Goal: Find specific page/section: Find specific page/section

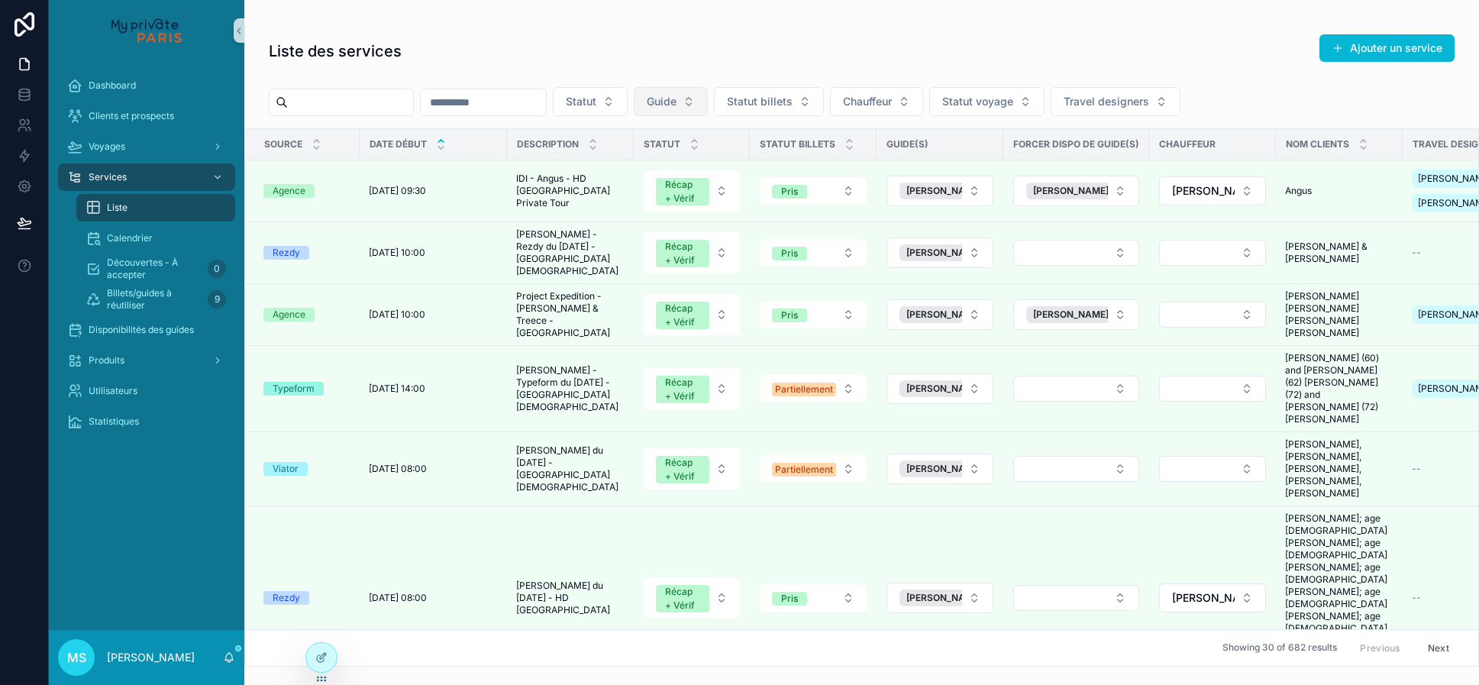
scroll to position [124, 1]
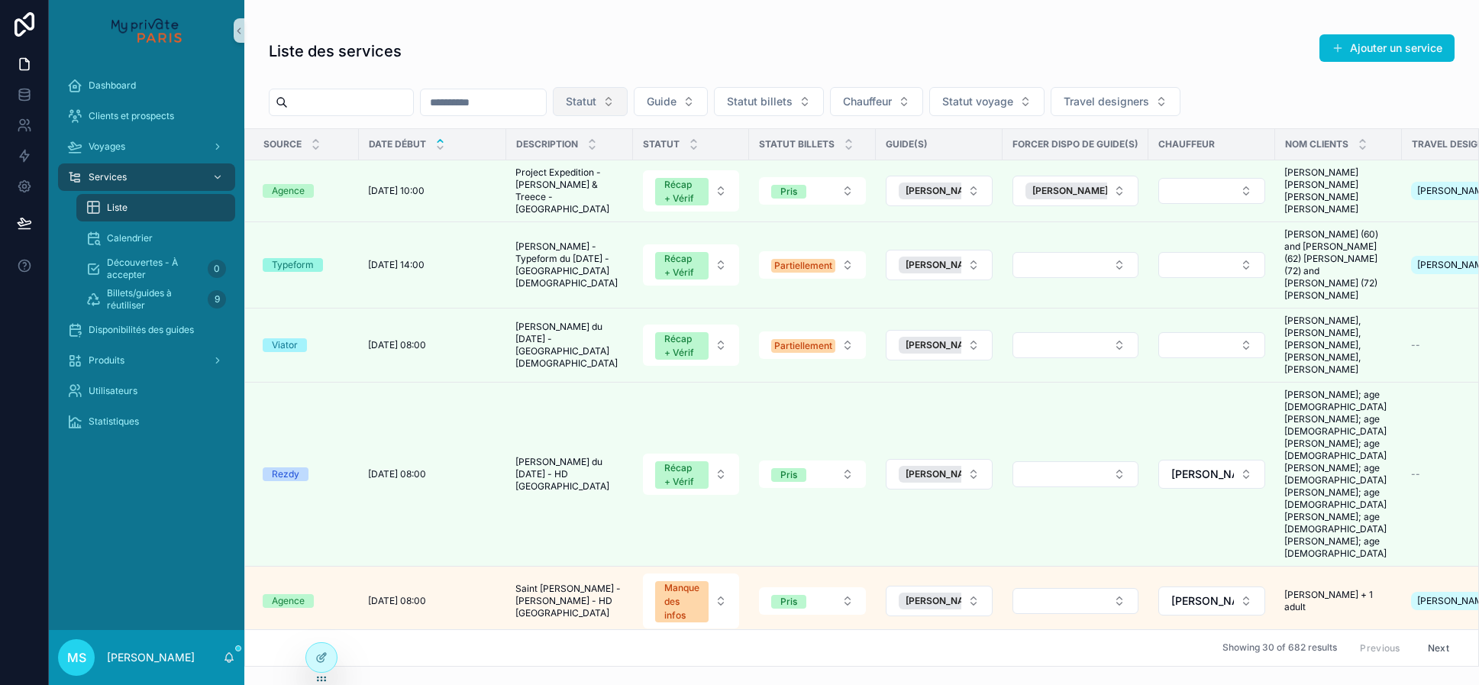
click at [628, 105] on button "Statut" at bounding box center [590, 101] width 75 height 29
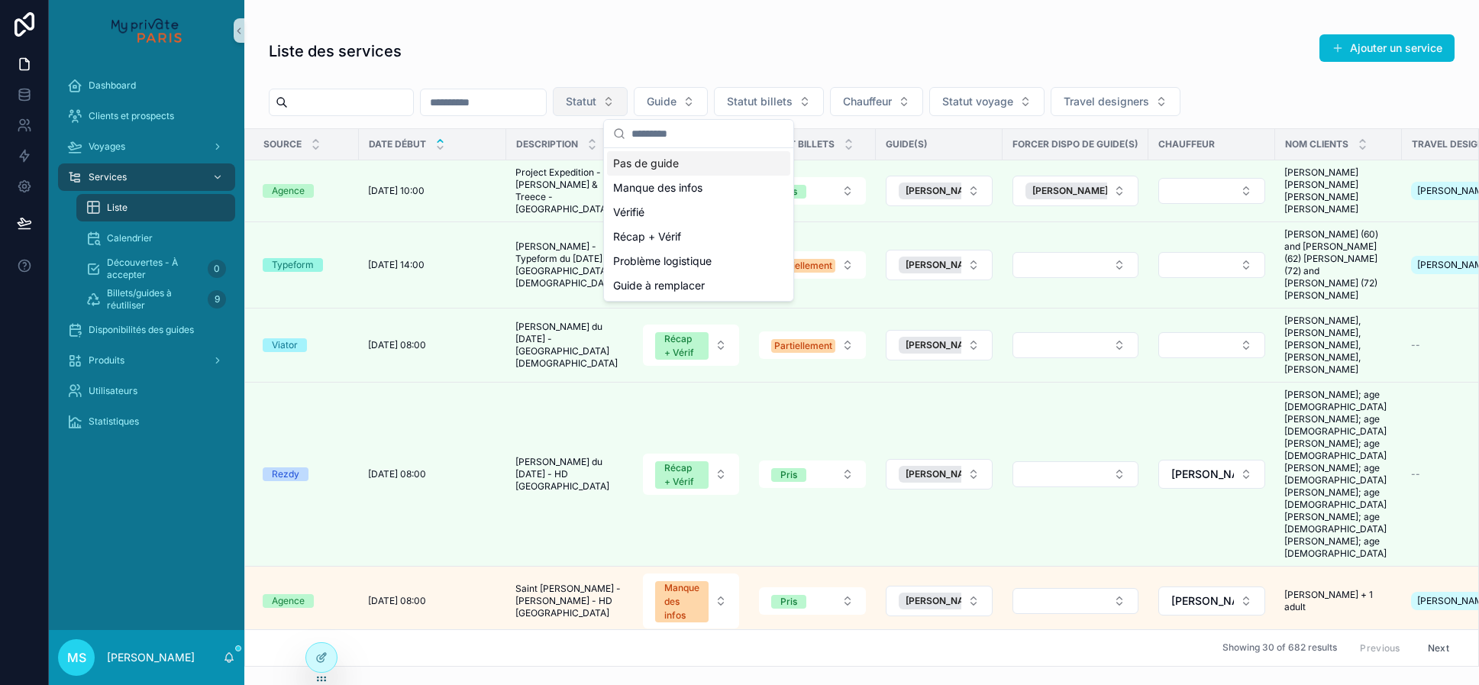
click at [628, 105] on button "Statut" at bounding box center [590, 101] width 75 height 29
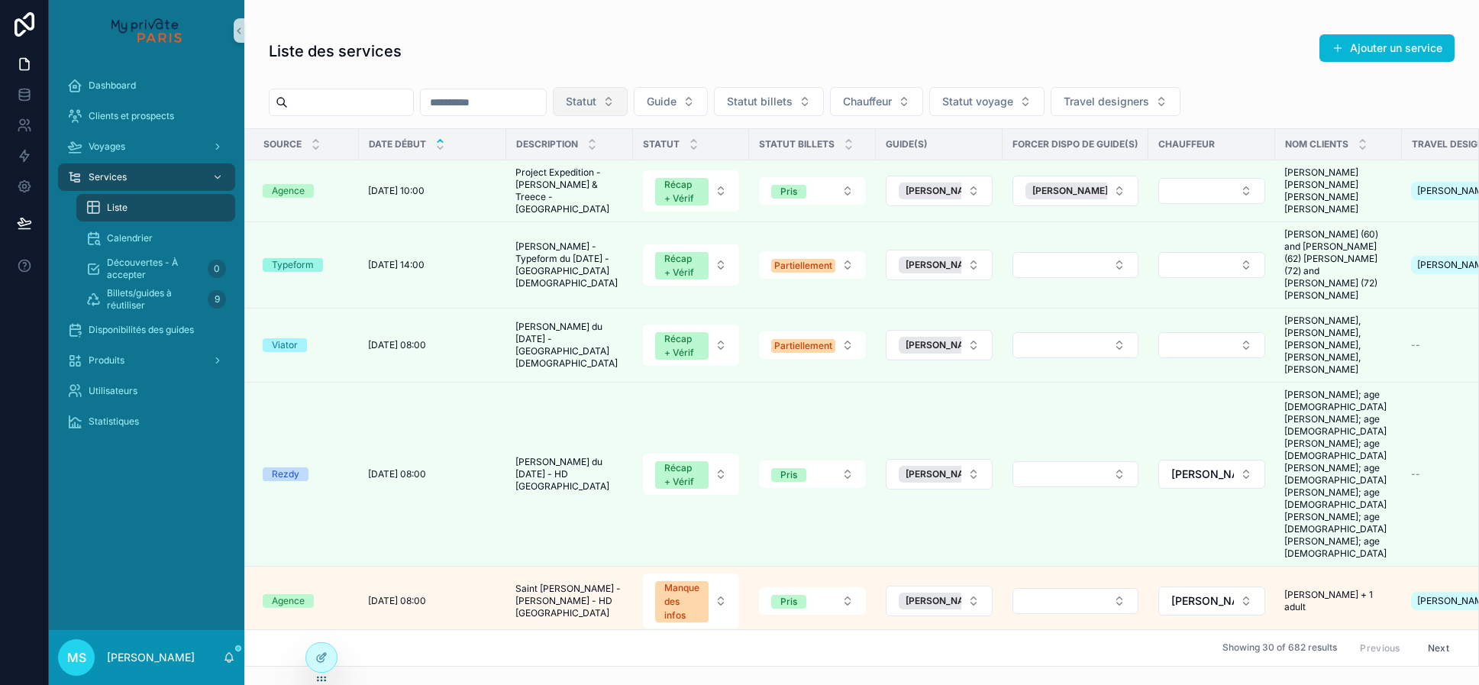
click at [628, 107] on button "Statut" at bounding box center [590, 101] width 75 height 29
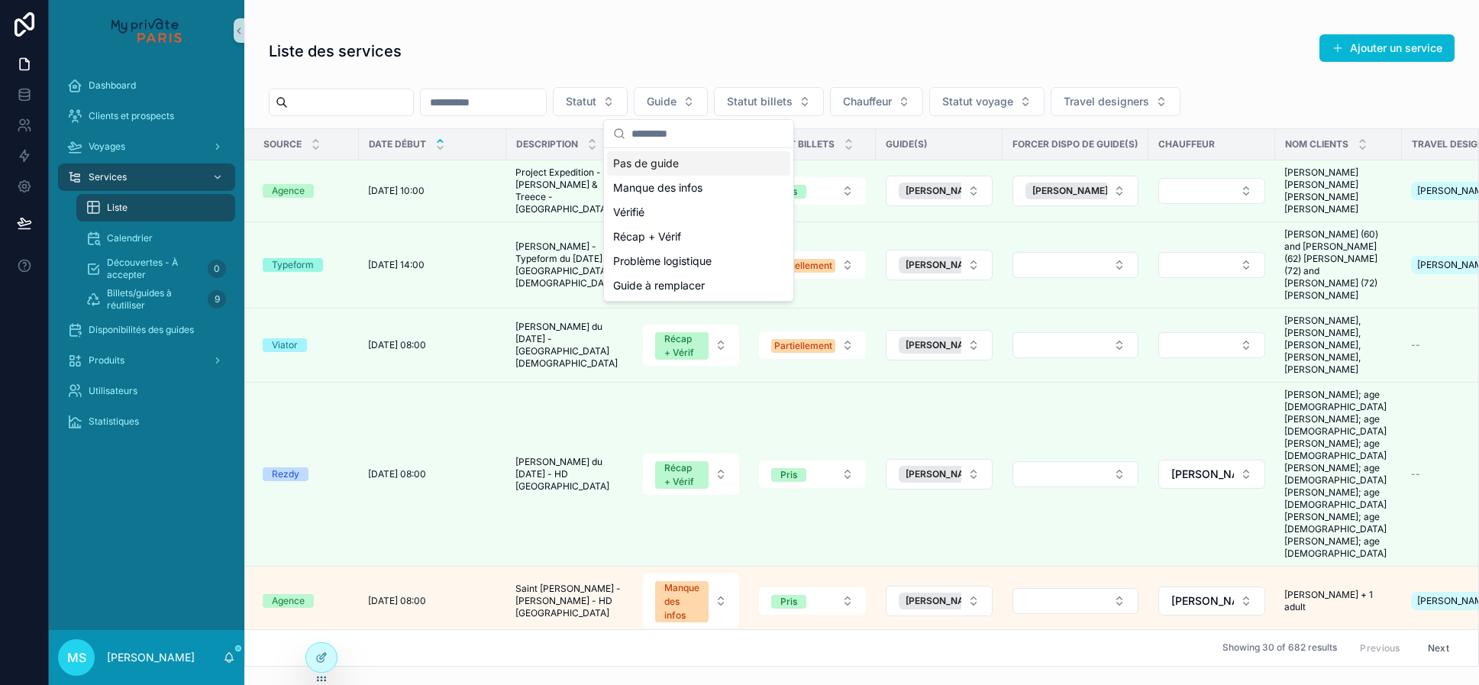
click at [692, 164] on div "Pas de guide" at bounding box center [698, 163] width 183 height 24
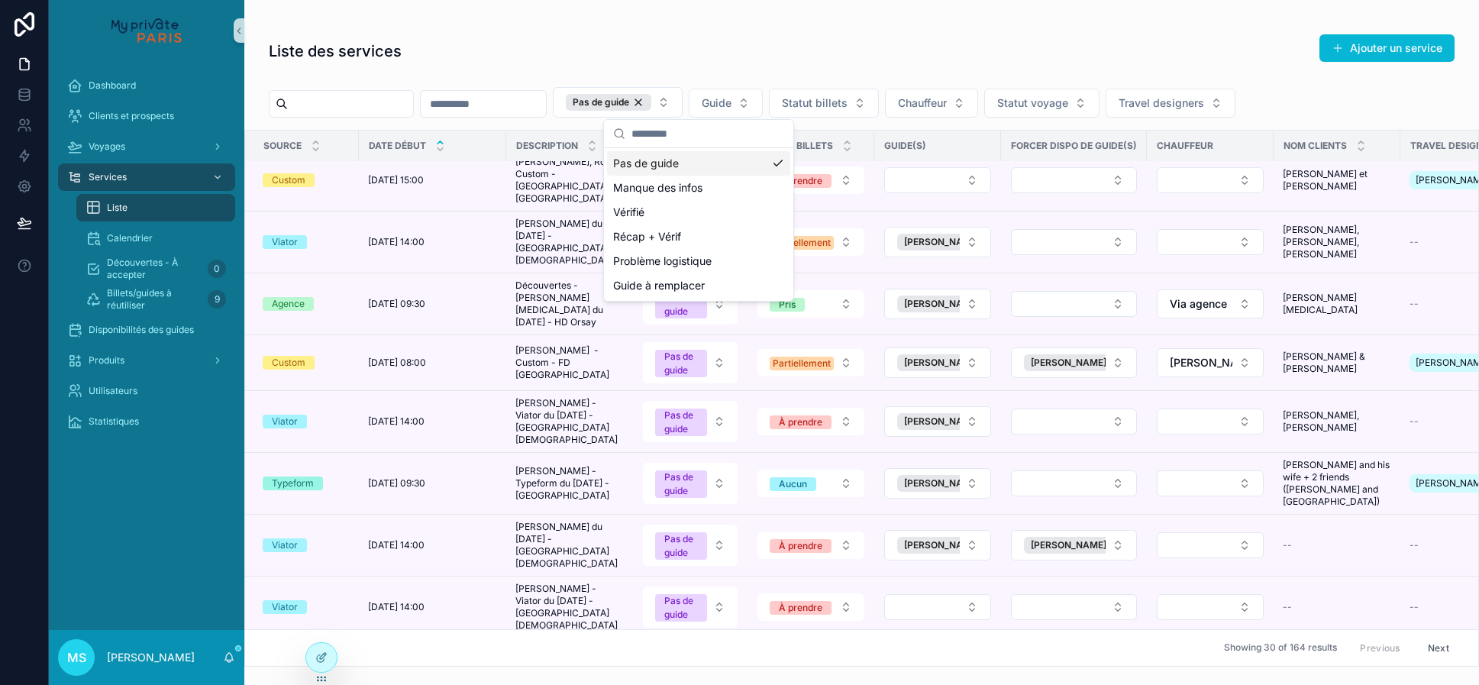
click at [669, 164] on div "Pas de guide" at bounding box center [698, 163] width 183 height 24
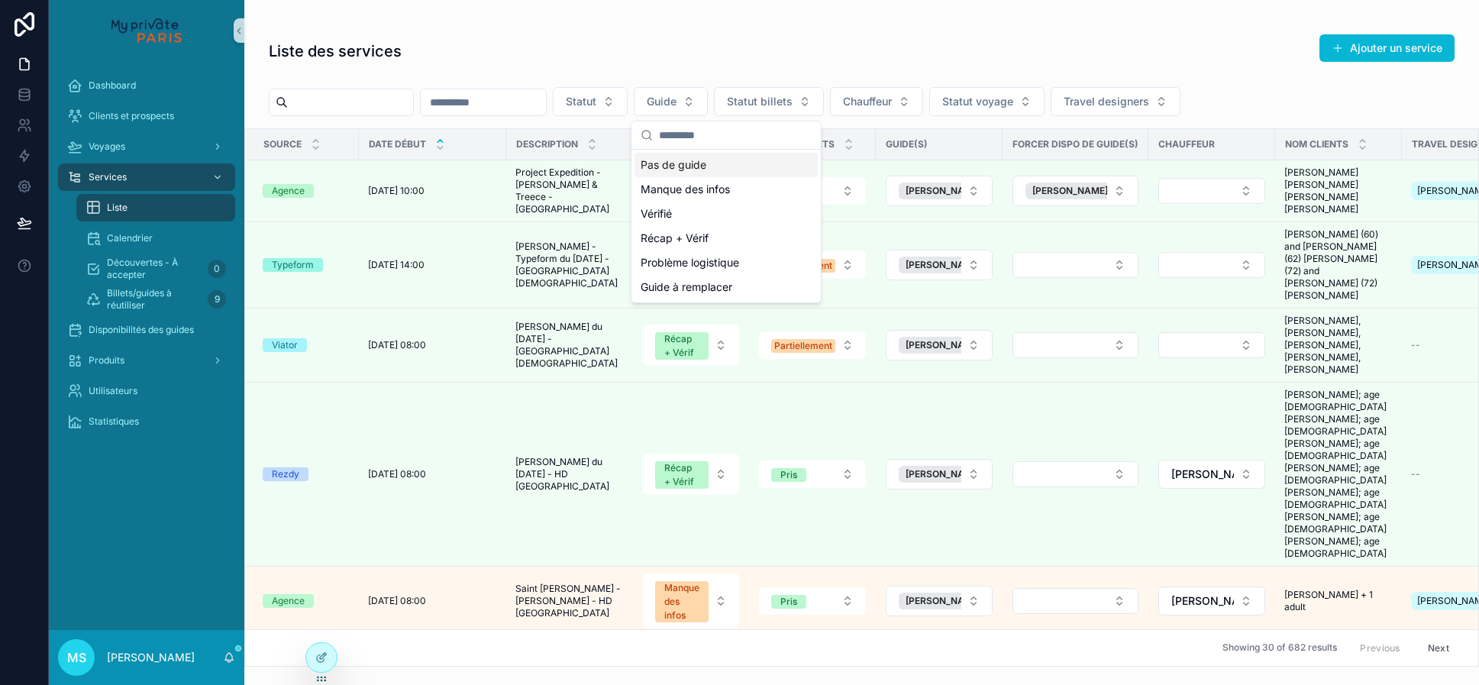
click at [669, 164] on div "Pas de guide" at bounding box center [726, 165] width 183 height 24
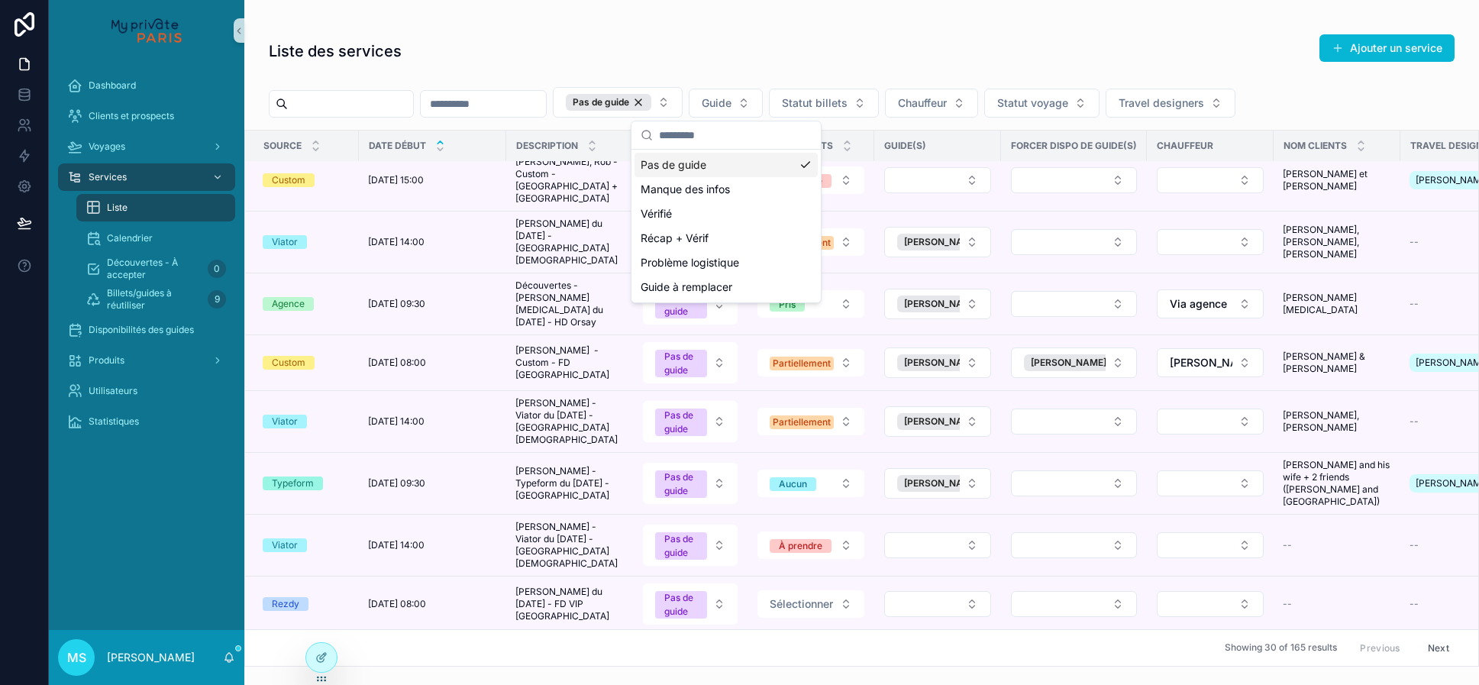
click at [667, 57] on div "Liste des services Ajouter un service" at bounding box center [862, 51] width 1186 height 35
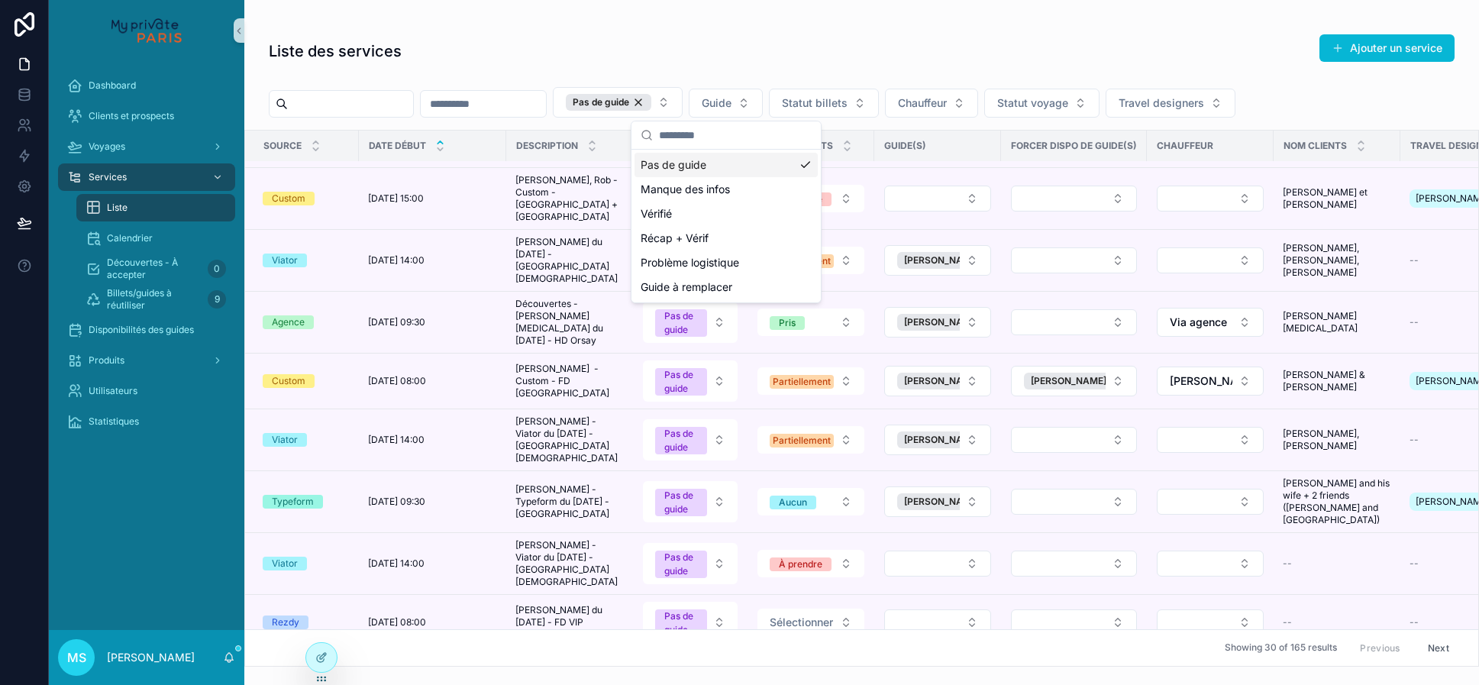
click at [681, 162] on div "Pas de guide" at bounding box center [726, 165] width 183 height 24
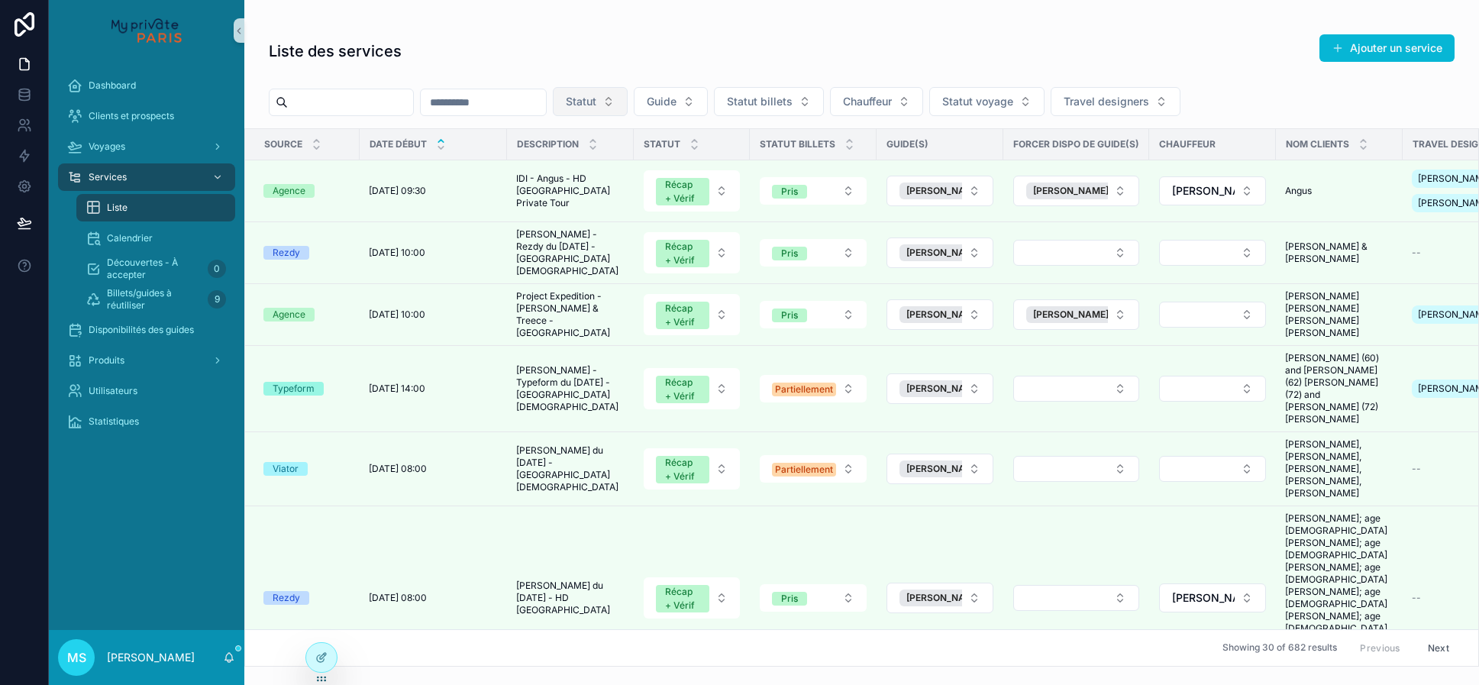
click at [628, 102] on button "Statut" at bounding box center [590, 101] width 75 height 29
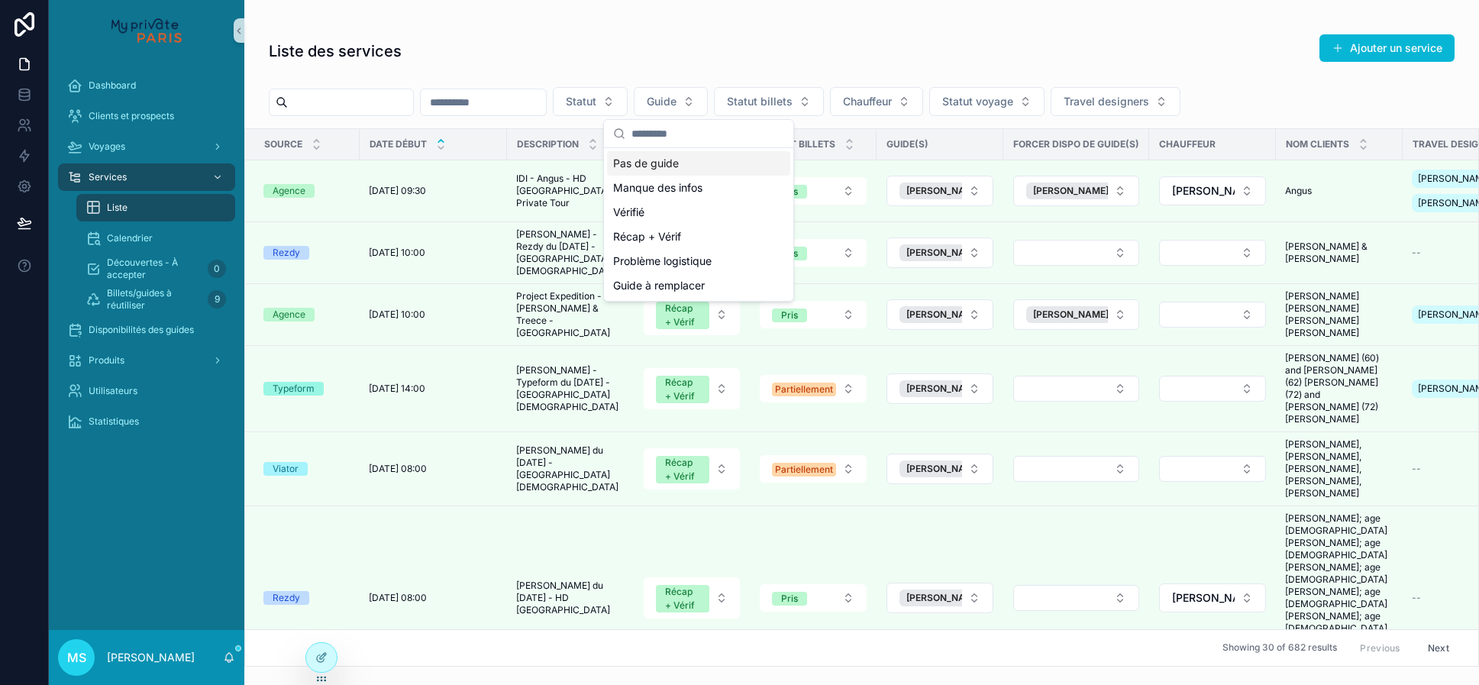
click at [703, 165] on div "Pas de guide" at bounding box center [698, 163] width 183 height 24
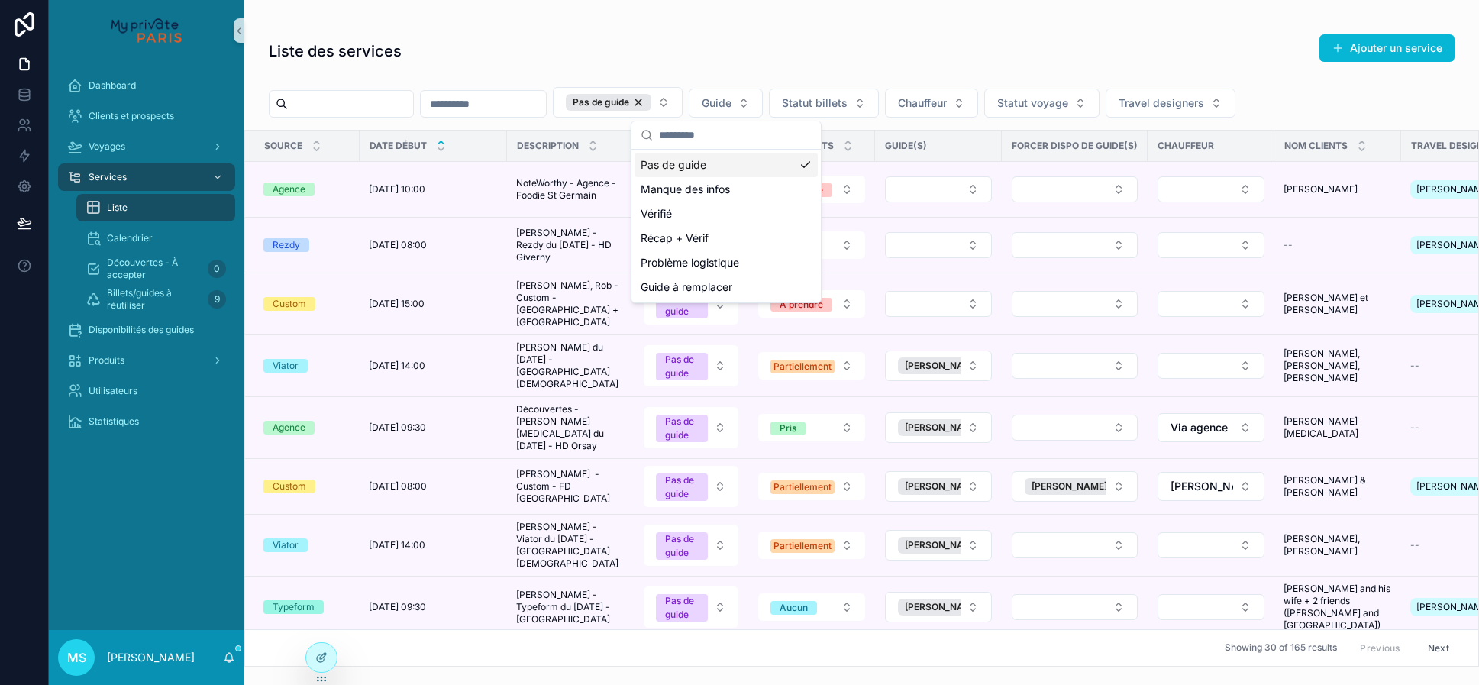
click at [705, 27] on div "Liste des services Ajouter un service Pas de guide Guide Statut billets Chauffe…" at bounding box center [861, 345] width 1235 height 642
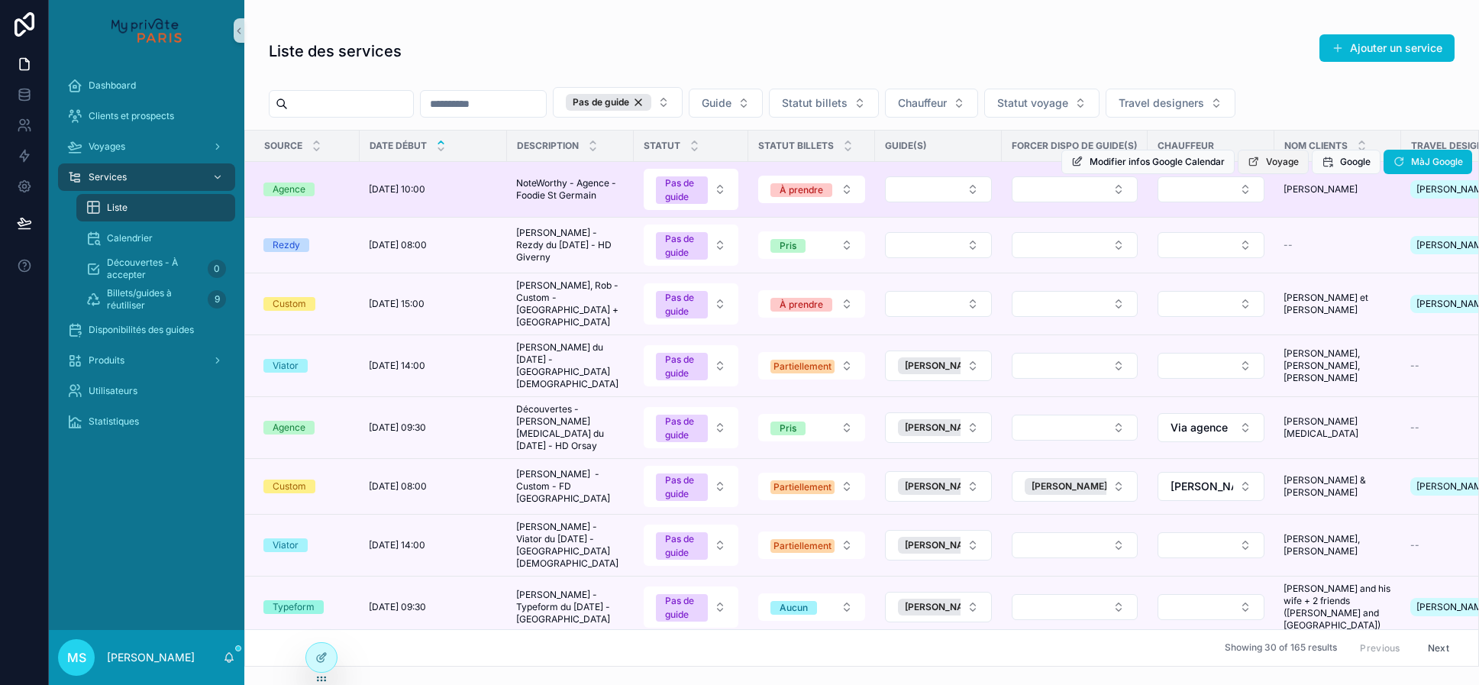
click at [1291, 169] on button "Voyage" at bounding box center [1273, 162] width 71 height 24
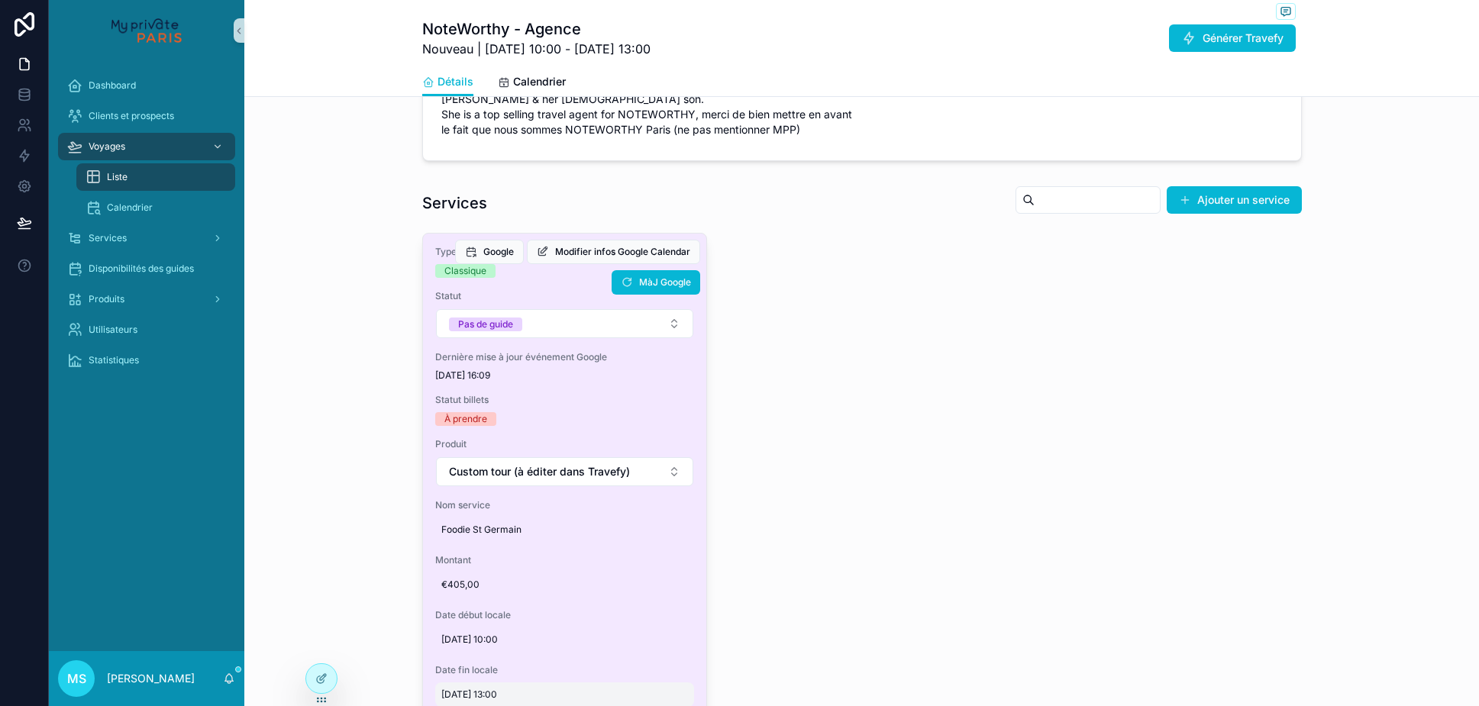
scroll to position [532, 0]
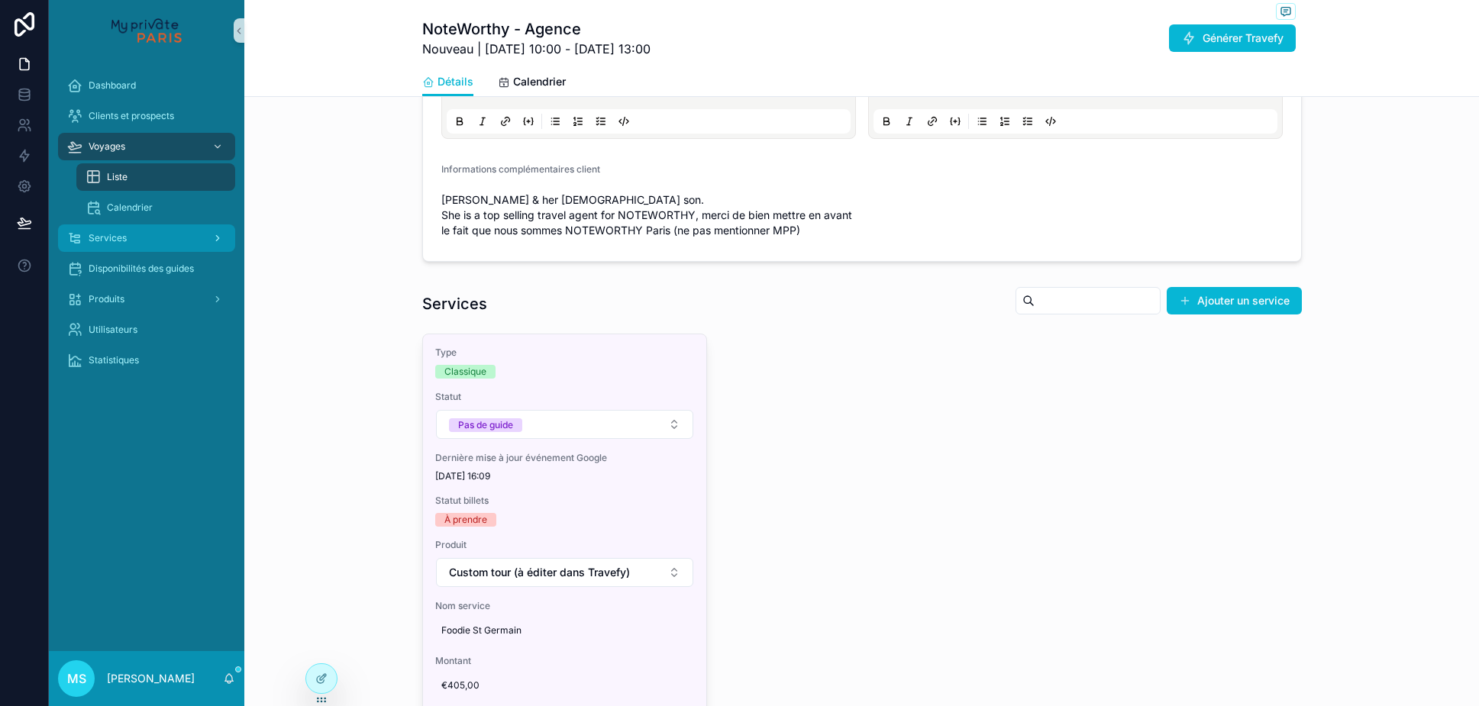
click at [150, 234] on div "Services" at bounding box center [146, 238] width 159 height 24
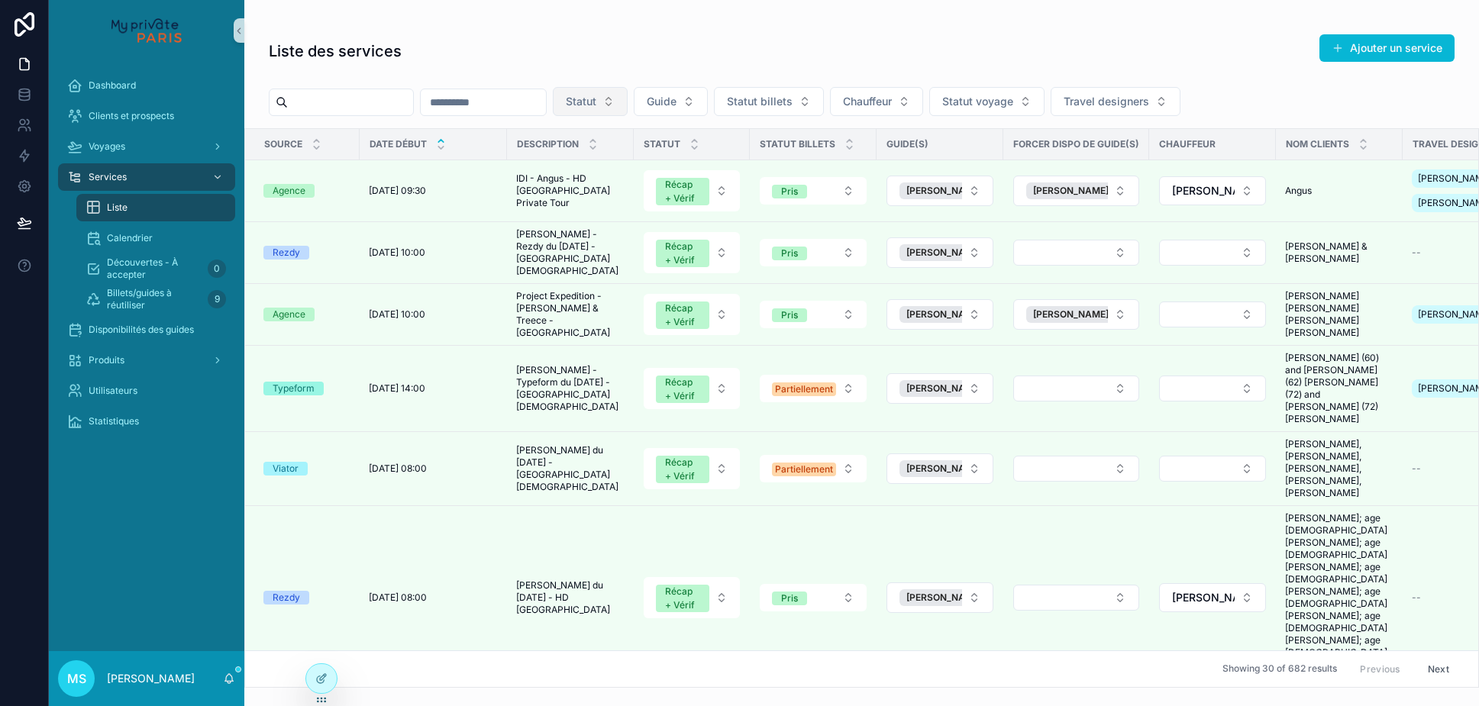
click at [628, 108] on button "Statut" at bounding box center [590, 101] width 75 height 29
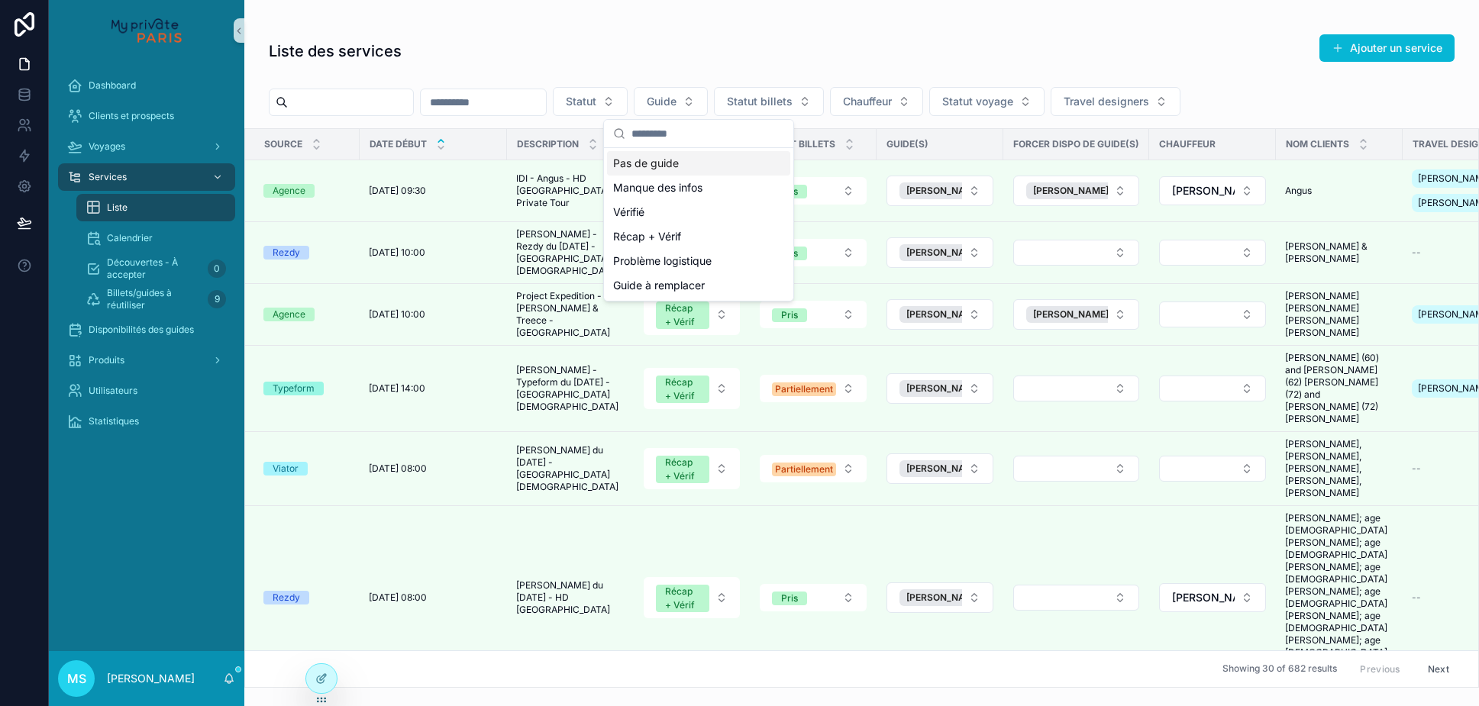
click at [677, 164] on div "Pas de guide" at bounding box center [698, 163] width 183 height 24
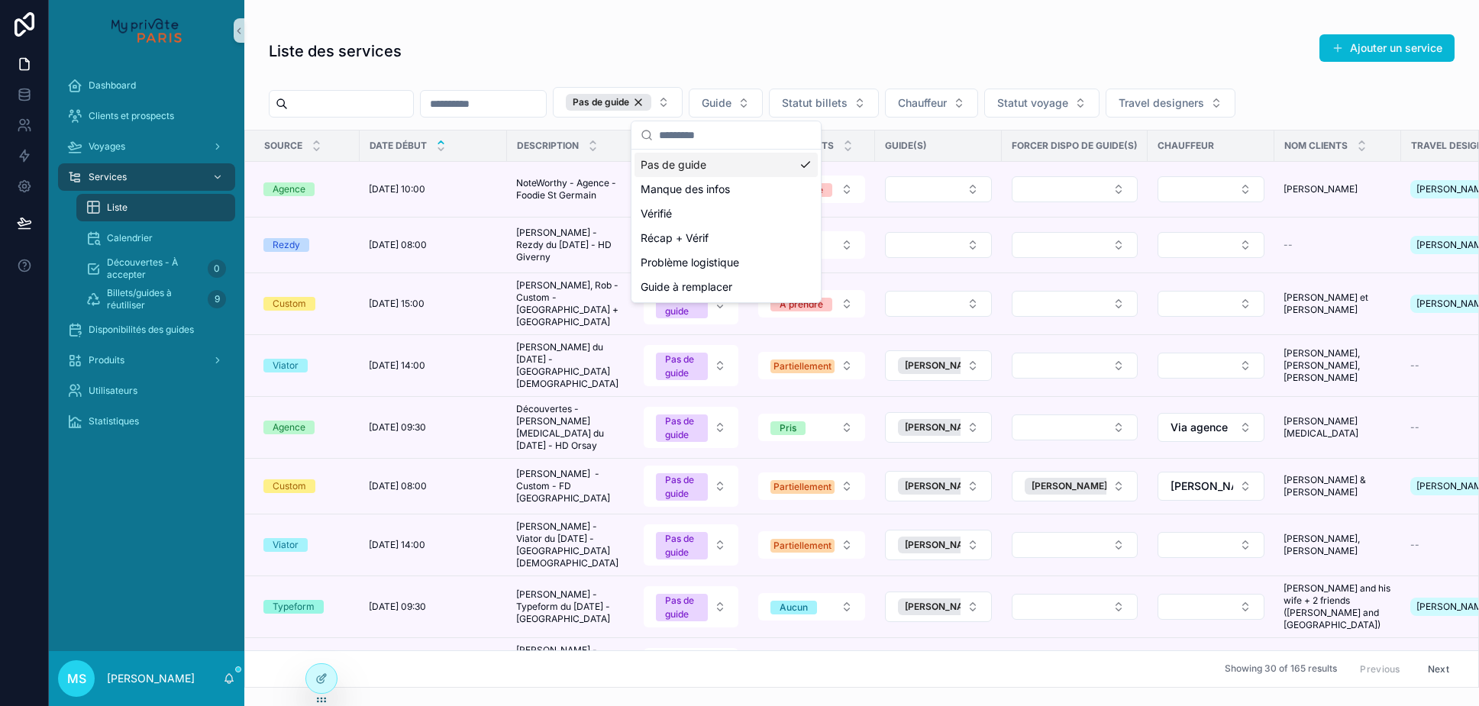
click at [870, 118] on div "Pas de guide Guide Statut billets Chauffeur Statut voyage Travel designers" at bounding box center [861, 105] width 1235 height 49
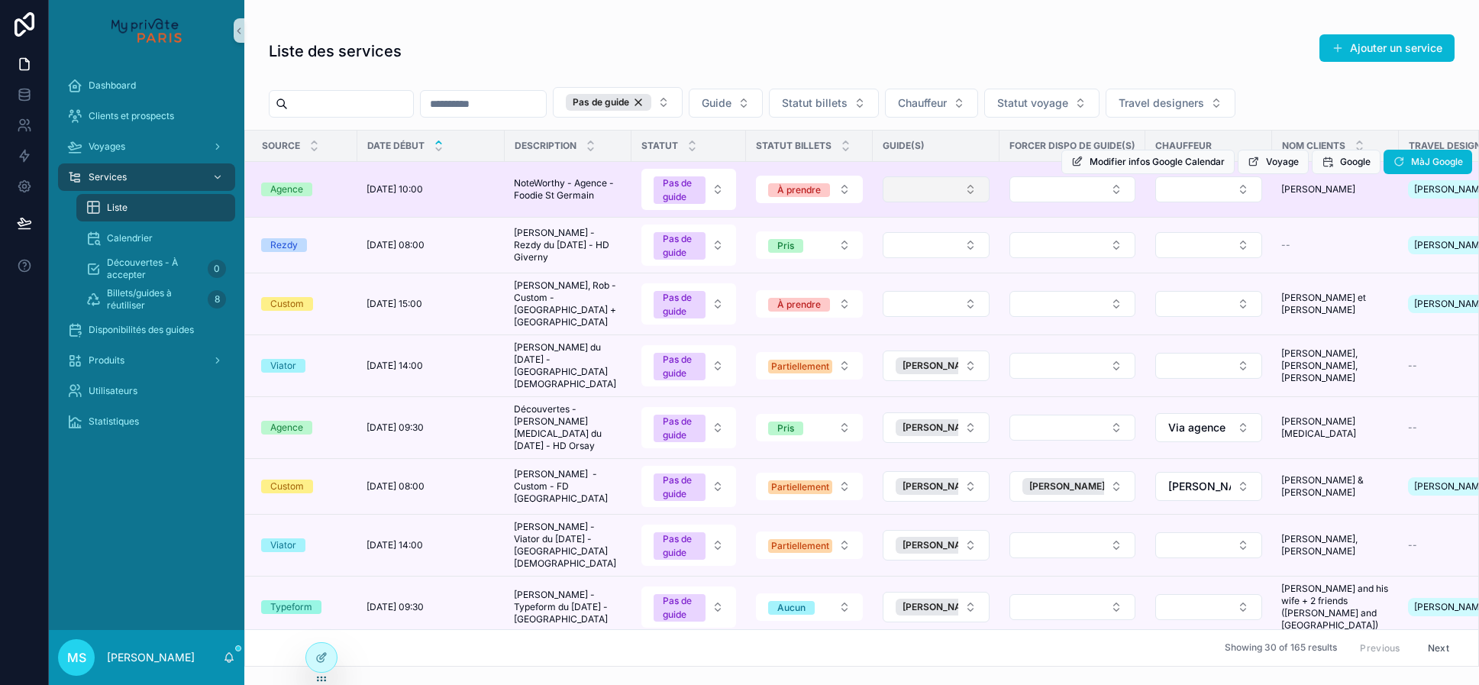
scroll to position [0, 2]
